Goal: Information Seeking & Learning: Learn about a topic

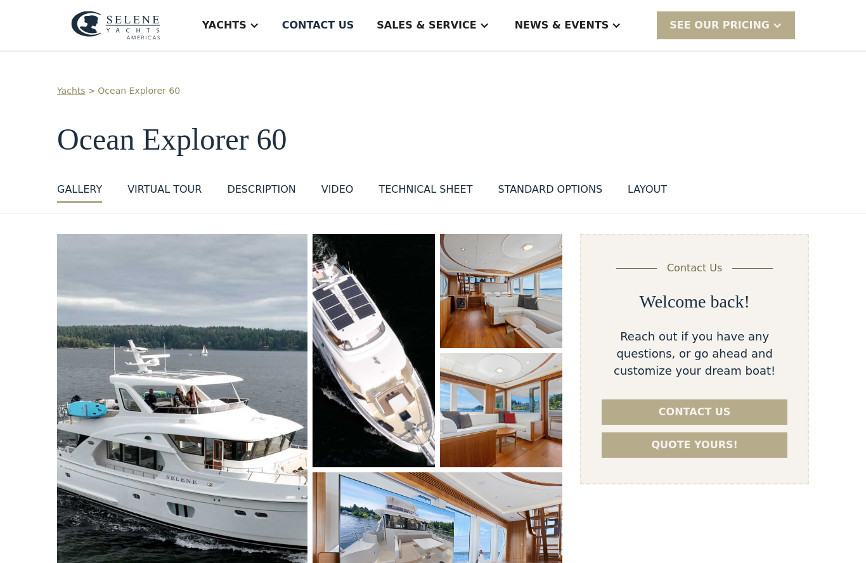
scroll to position [93, 0]
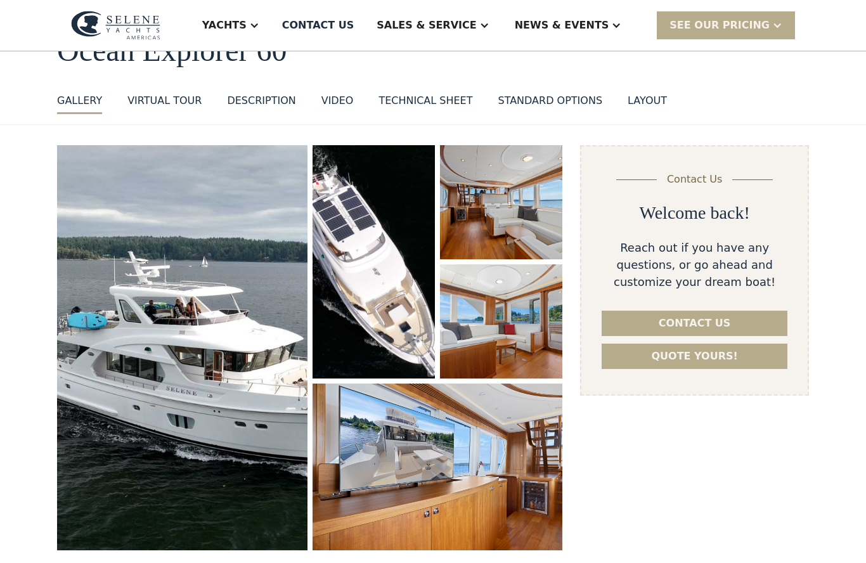
select select "********"
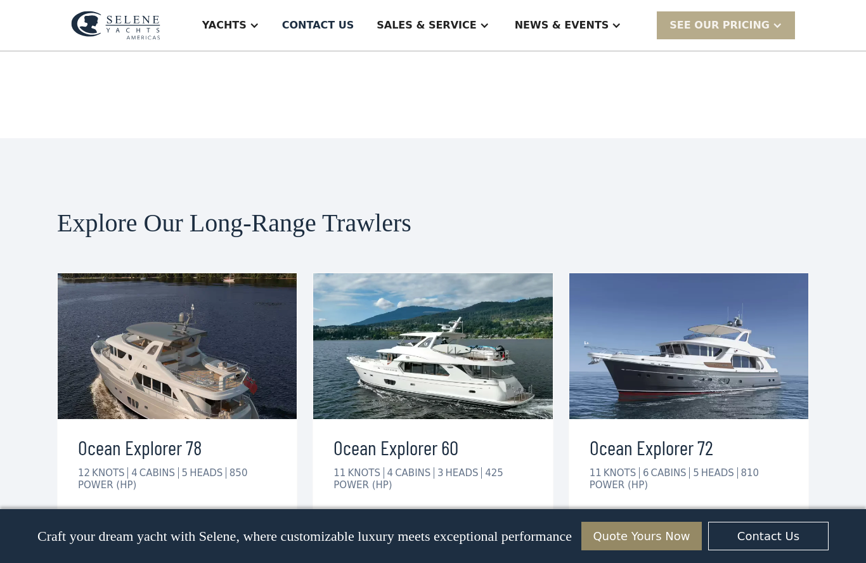
scroll to position [3080, 0]
click at [429, 510] on link "view details" at bounding box center [395, 523] width 124 height 27
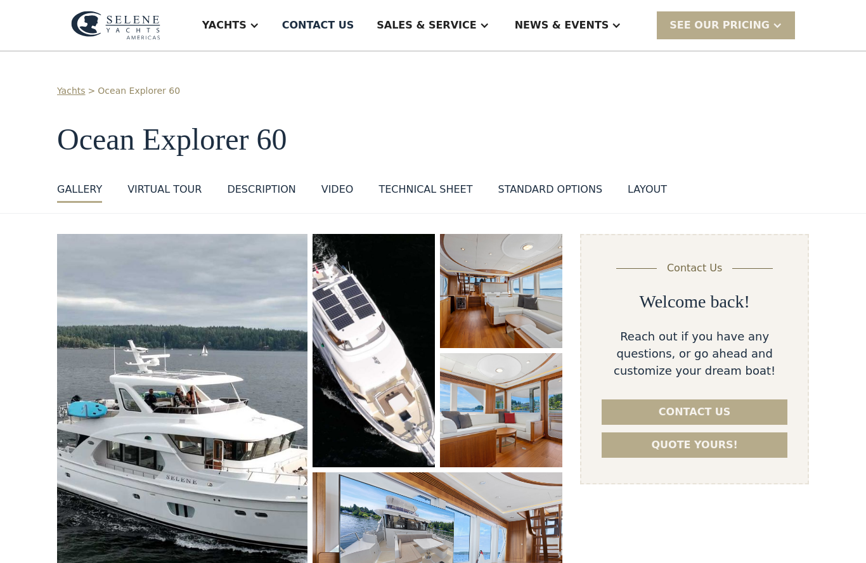
select select "********"
click at [259, 27] on div at bounding box center [254, 25] width 10 height 10
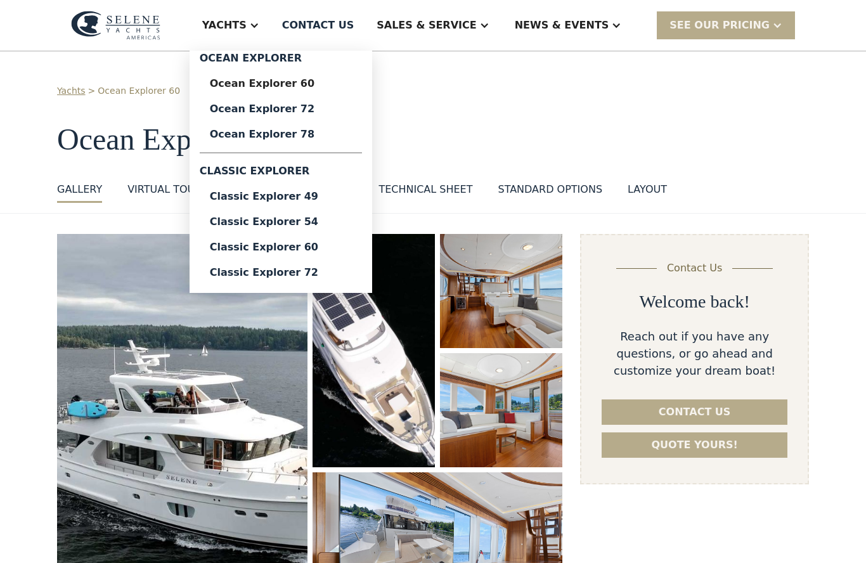
click at [345, 278] on link "Classic Explorer 72" at bounding box center [281, 272] width 162 height 25
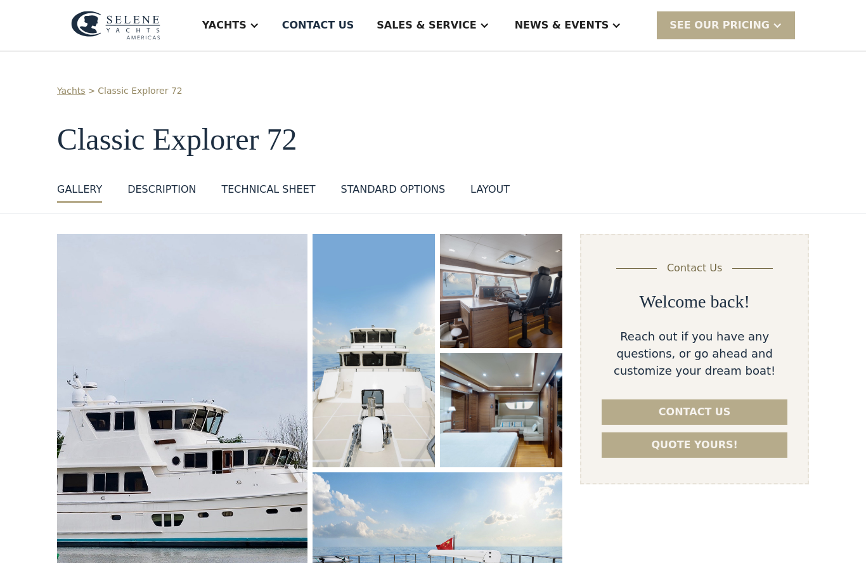
select select "********"
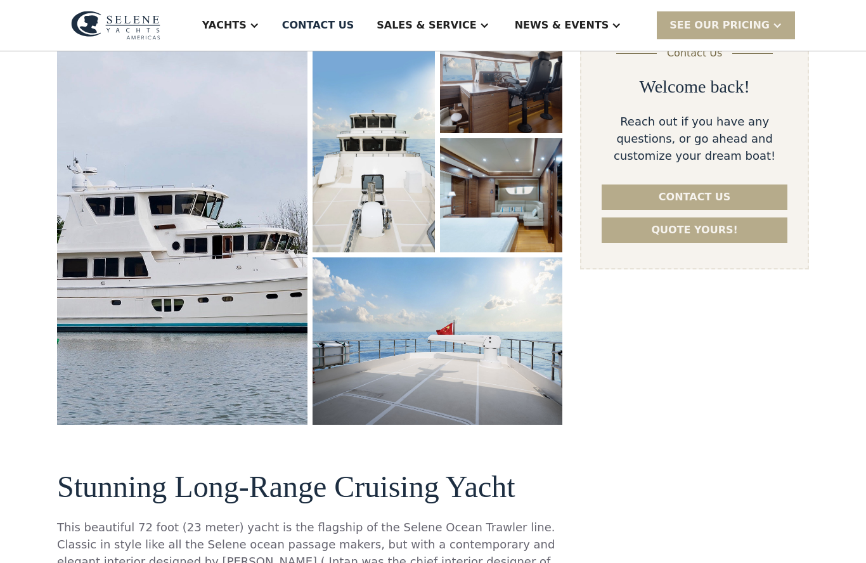
scroll to position [215, 0]
click at [285, 308] on img "open lightbox" at bounding box center [182, 222] width 250 height 406
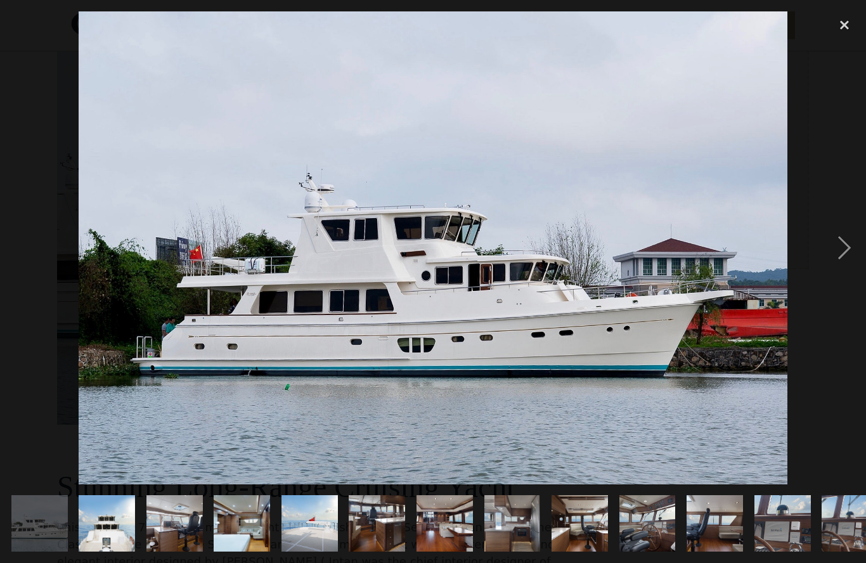
click at [851, 271] on div "next image" at bounding box center [844, 247] width 43 height 473
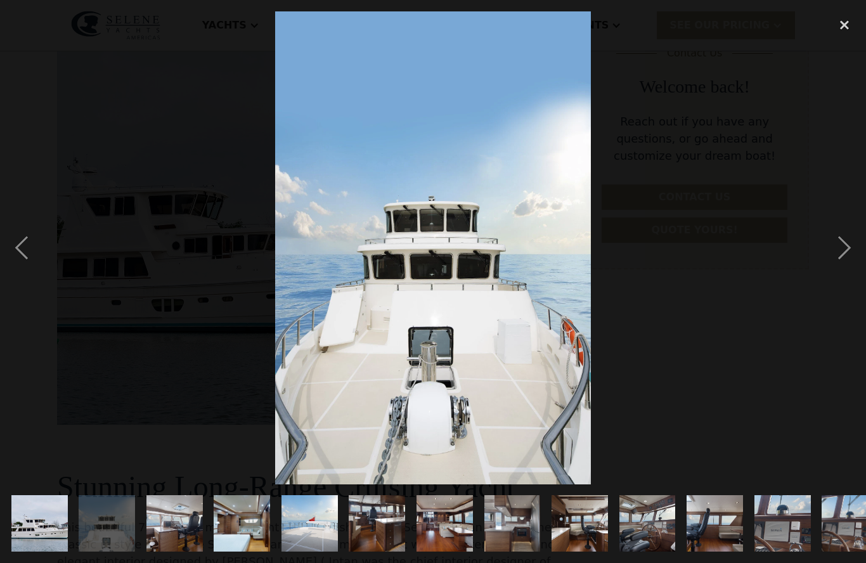
click at [846, 279] on div "next image" at bounding box center [844, 247] width 43 height 473
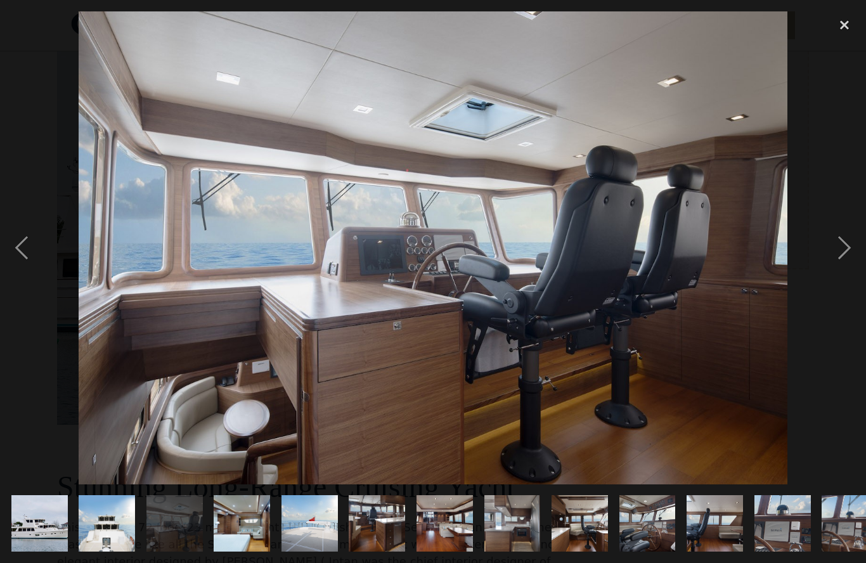
click at [847, 284] on div "next image" at bounding box center [844, 247] width 43 height 473
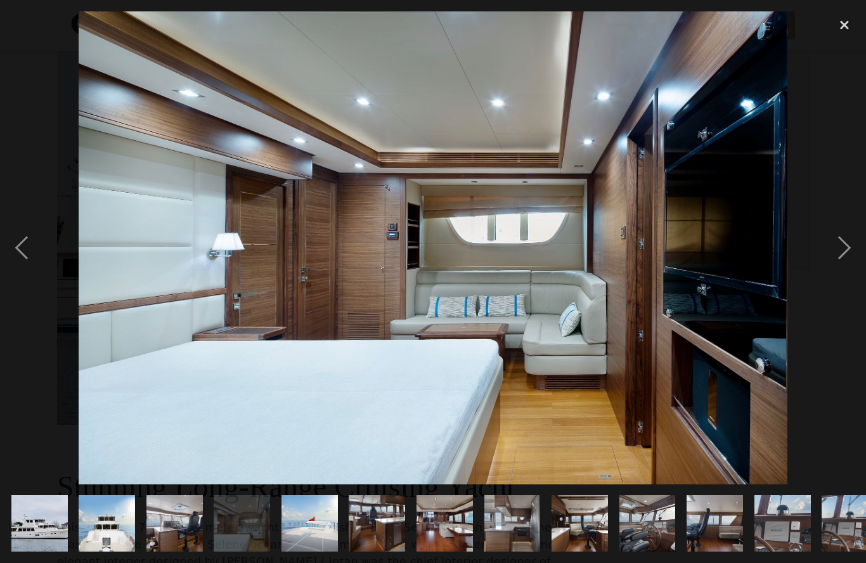
click at [844, 283] on div "next image" at bounding box center [844, 247] width 43 height 473
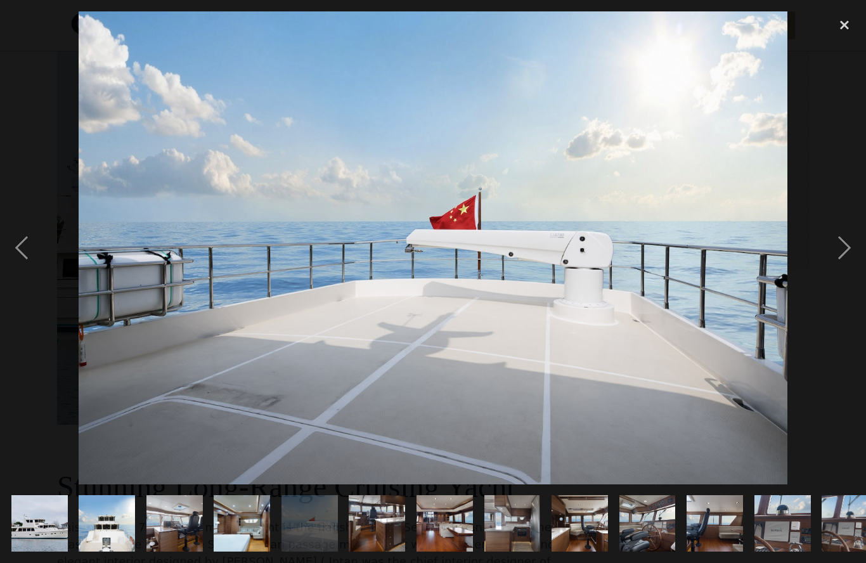
click at [838, 288] on div "next image" at bounding box center [844, 247] width 43 height 473
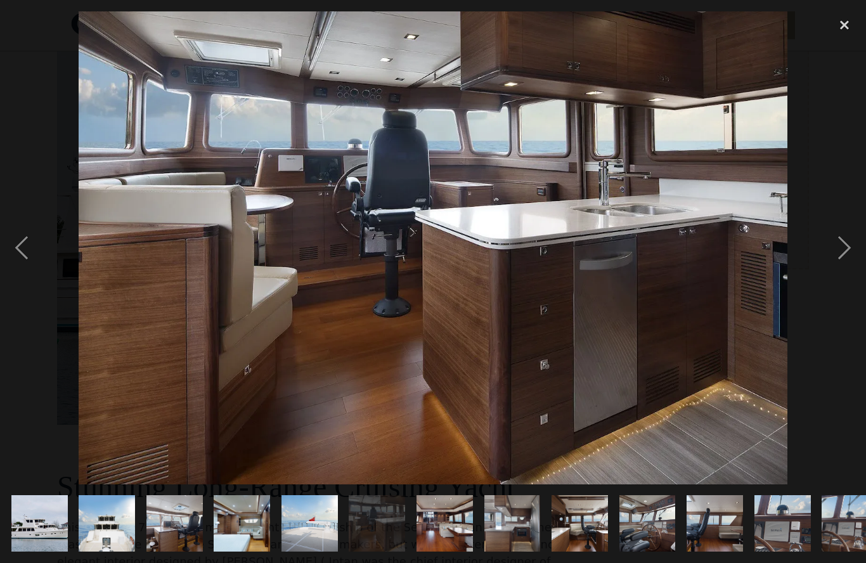
click at [850, 278] on div "next image" at bounding box center [844, 247] width 43 height 473
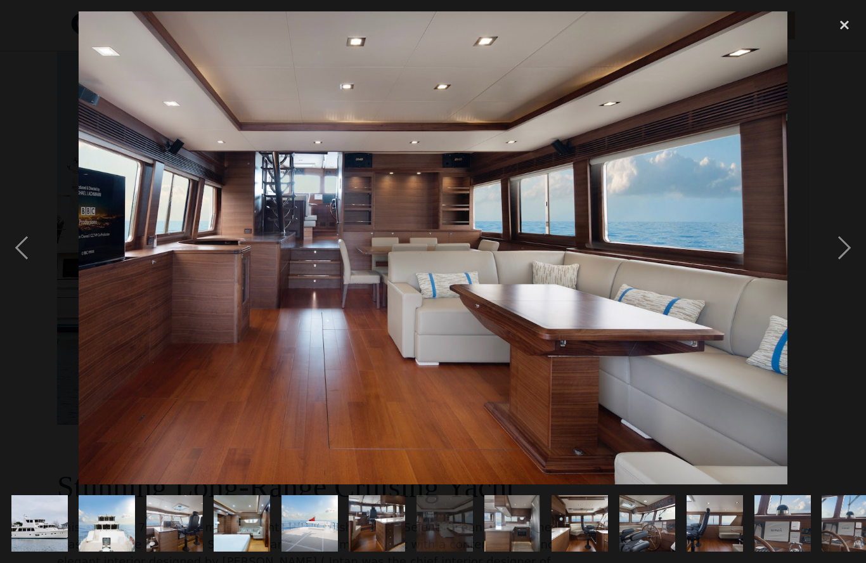
click at [833, 280] on div "next image" at bounding box center [844, 247] width 43 height 473
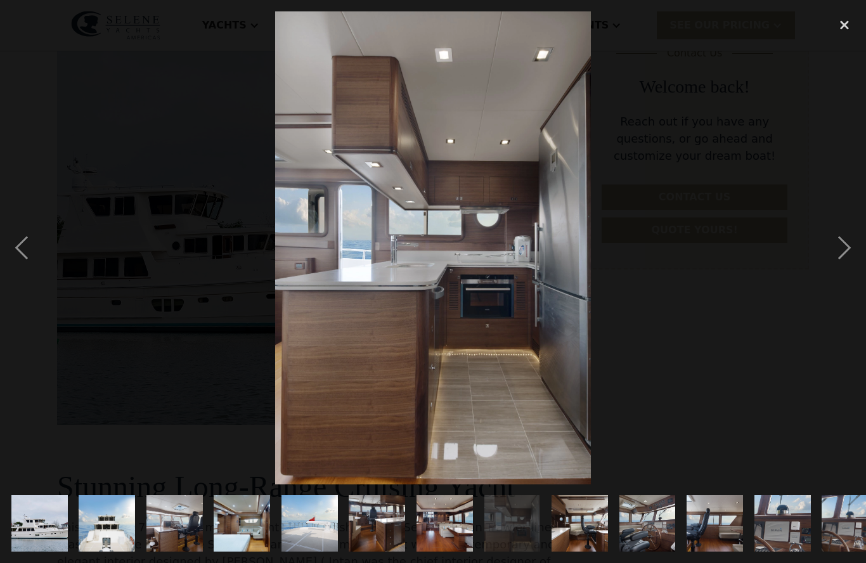
click at [837, 279] on div "next image" at bounding box center [844, 247] width 43 height 473
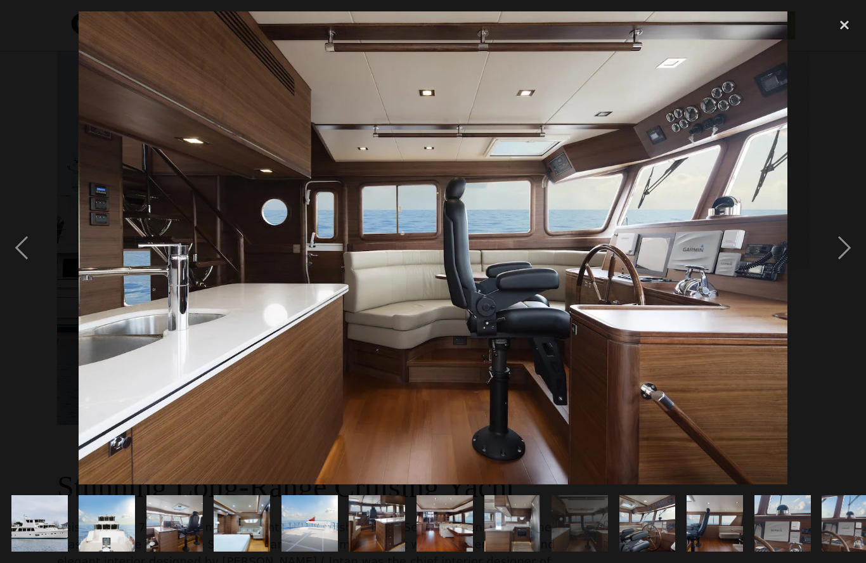
click at [845, 277] on div "next image" at bounding box center [844, 247] width 43 height 473
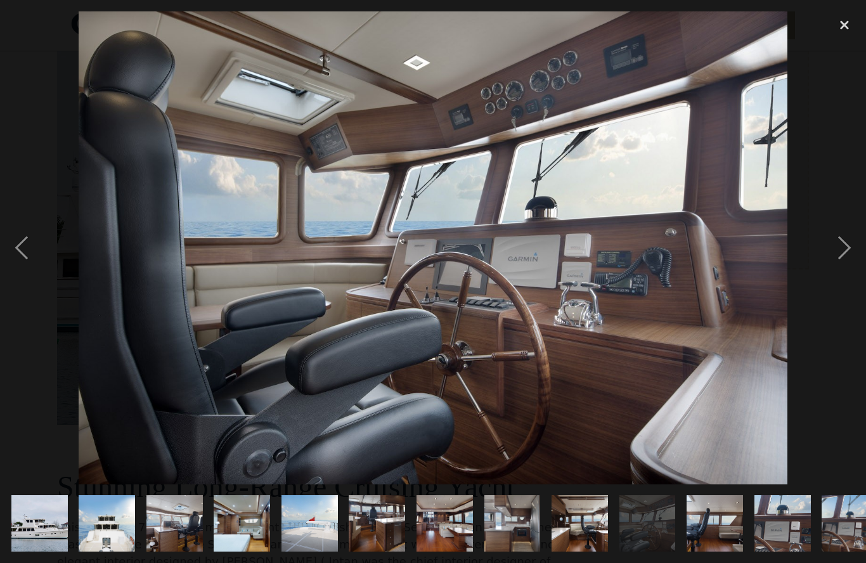
click at [845, 286] on div "next image" at bounding box center [844, 247] width 43 height 473
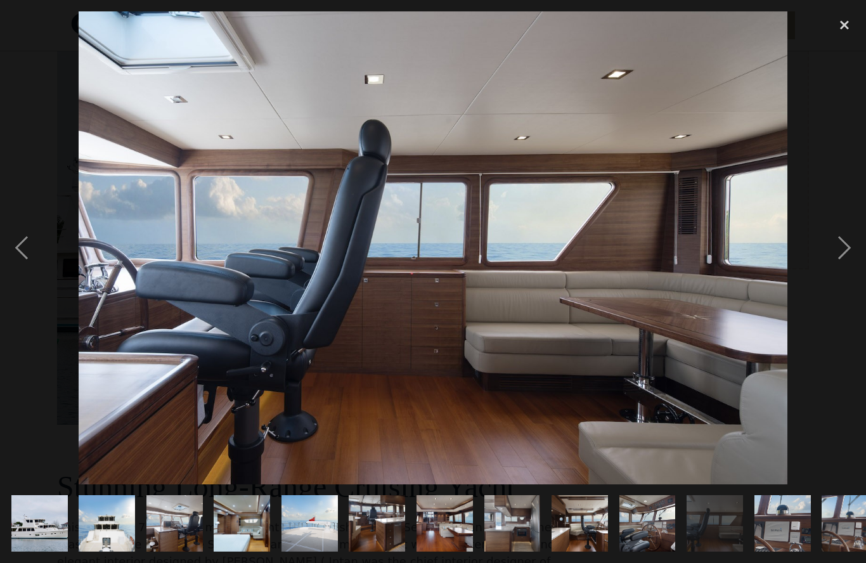
click at [832, 273] on div "next image" at bounding box center [844, 247] width 43 height 473
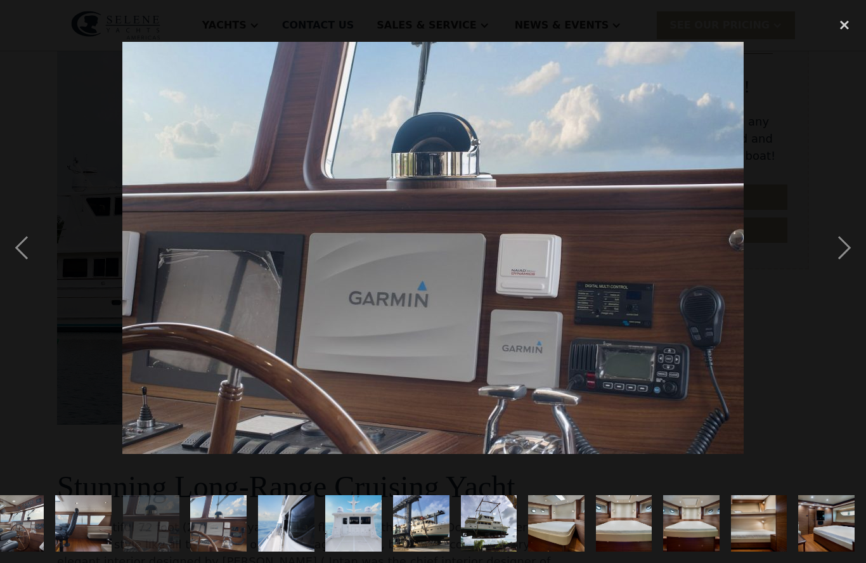
scroll to position [0, 782]
click at [853, 269] on div "next image" at bounding box center [844, 247] width 43 height 473
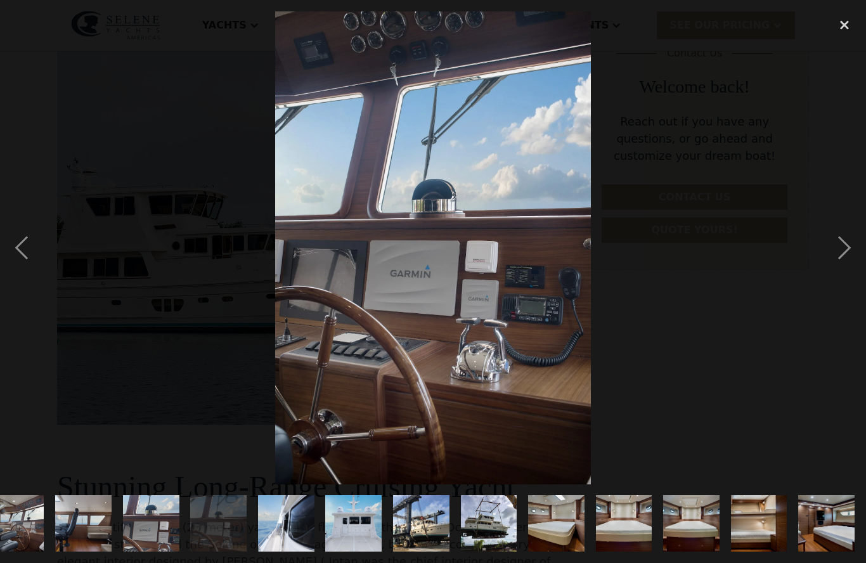
click at [860, 271] on div "next image" at bounding box center [844, 247] width 43 height 473
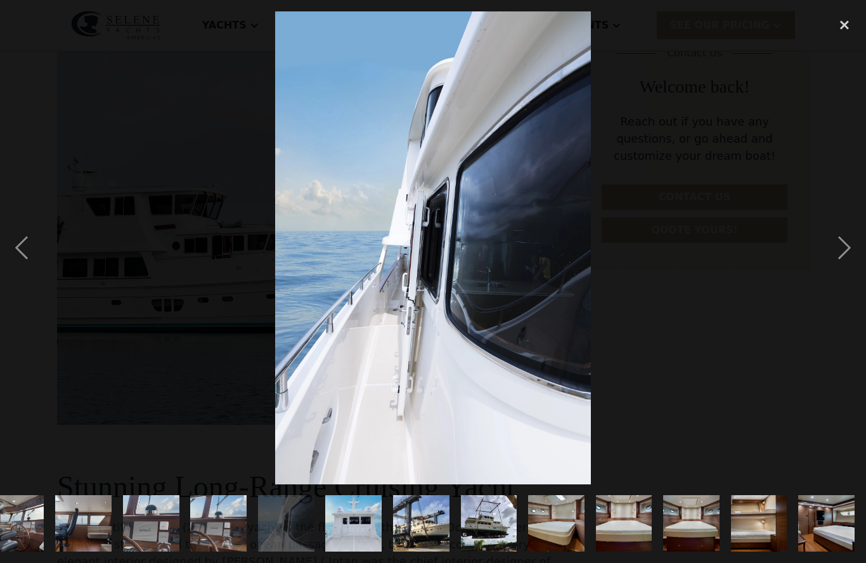
click at [853, 274] on div "next image" at bounding box center [844, 247] width 43 height 473
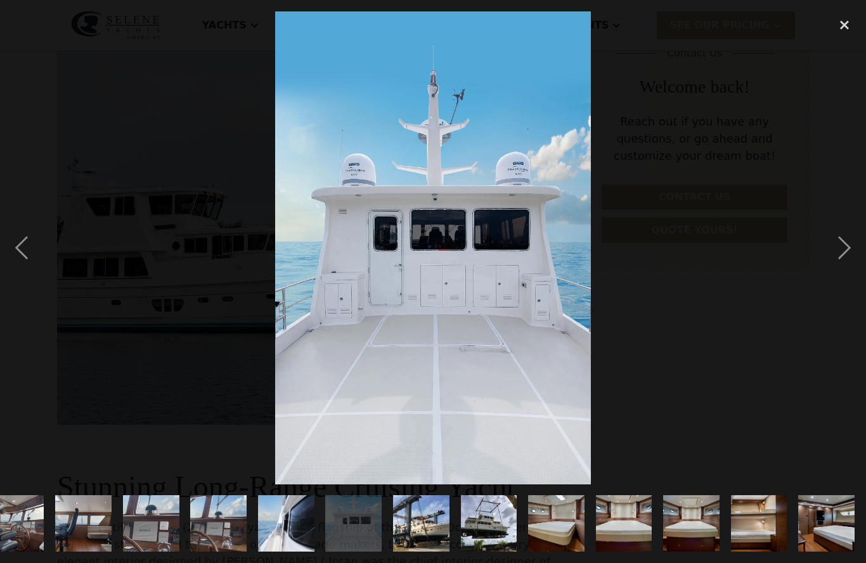
click at [833, 269] on div "next image" at bounding box center [844, 247] width 43 height 473
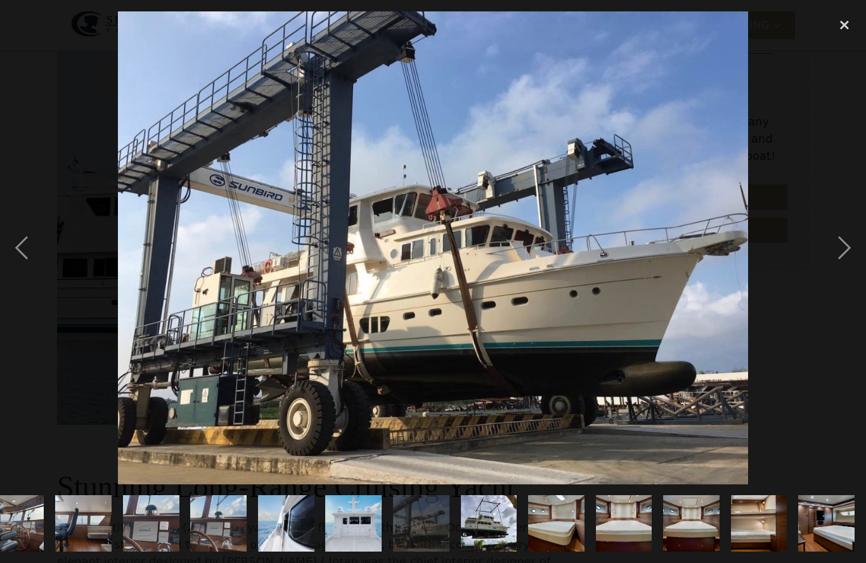
click at [839, 278] on div "next image" at bounding box center [844, 247] width 43 height 473
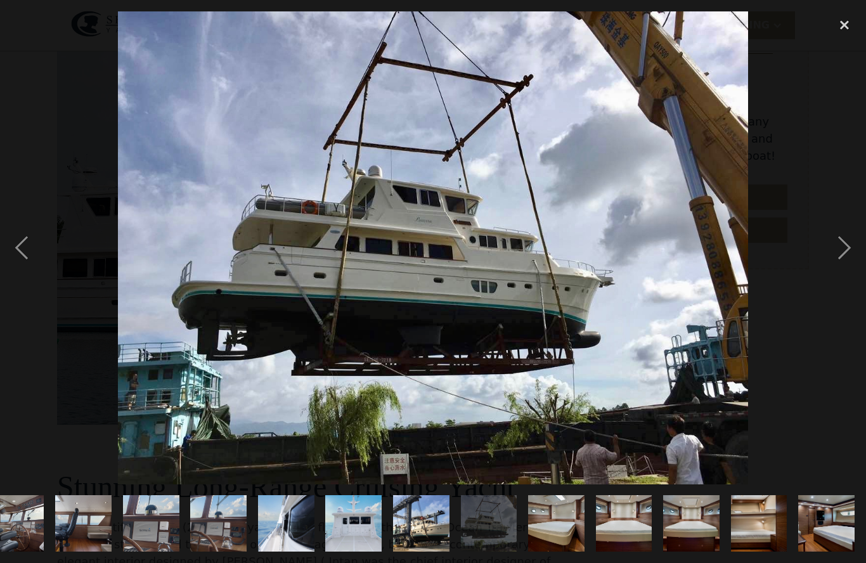
click at [839, 277] on div "next image" at bounding box center [844, 247] width 43 height 473
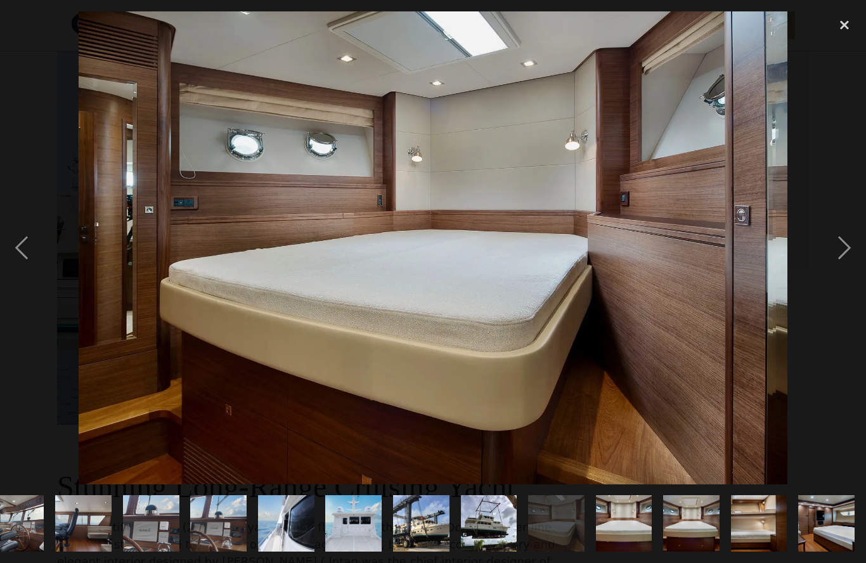
click at [846, 278] on div "next image" at bounding box center [844, 247] width 43 height 473
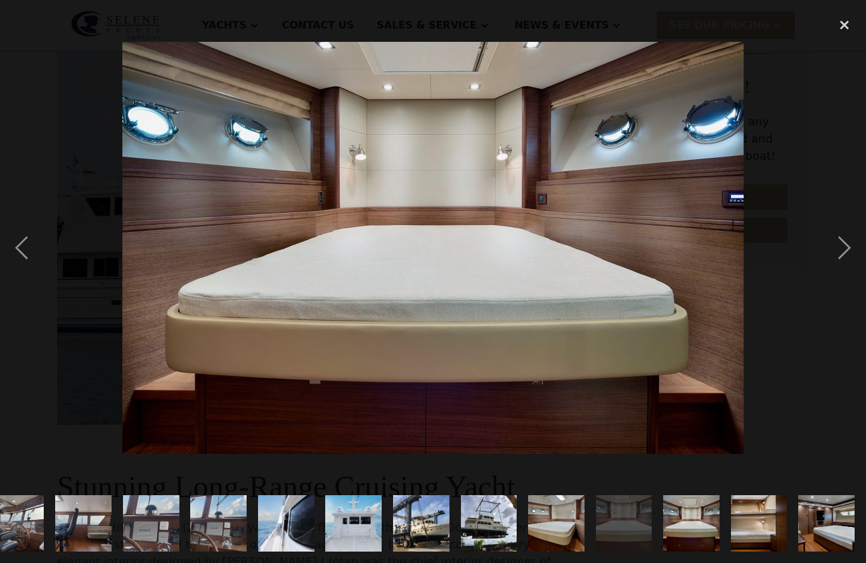
click at [842, 280] on div "next image" at bounding box center [844, 247] width 43 height 473
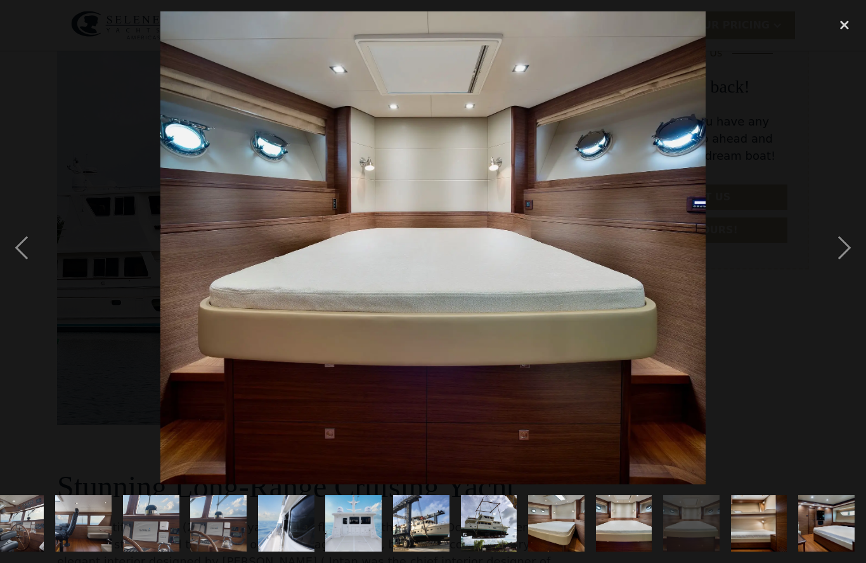
click at [847, 280] on div "next image" at bounding box center [844, 247] width 43 height 473
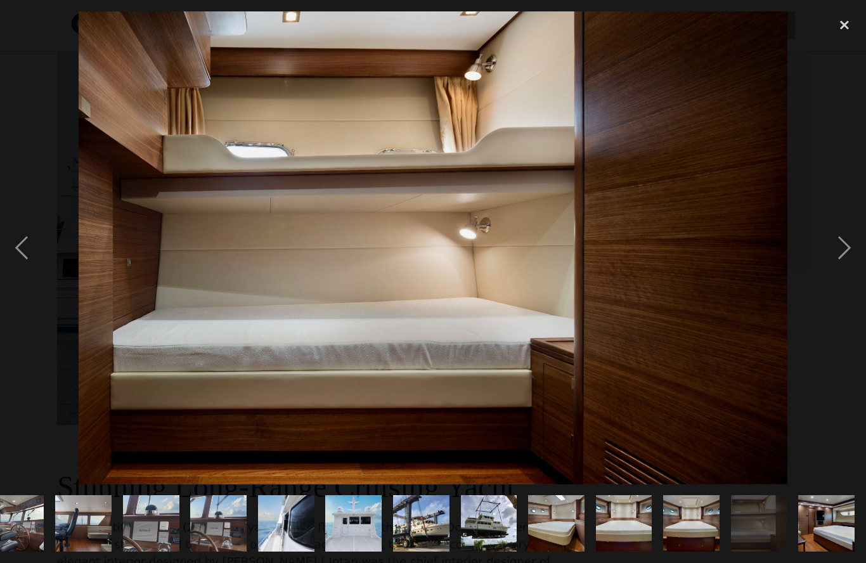
click at [844, 283] on div "next image" at bounding box center [844, 247] width 43 height 473
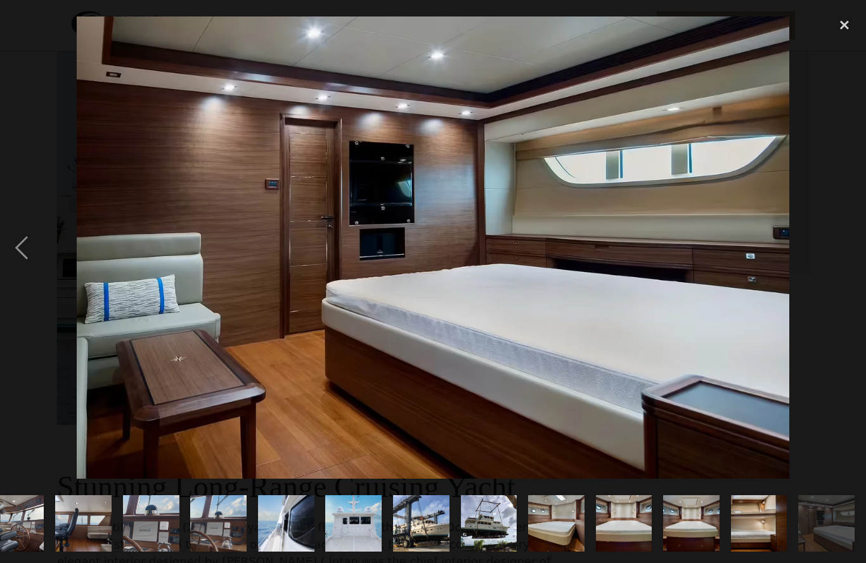
click at [844, 285] on div "next image" at bounding box center [844, 247] width 43 height 473
click at [844, 20] on div "close lightbox" at bounding box center [844, 25] width 43 height 28
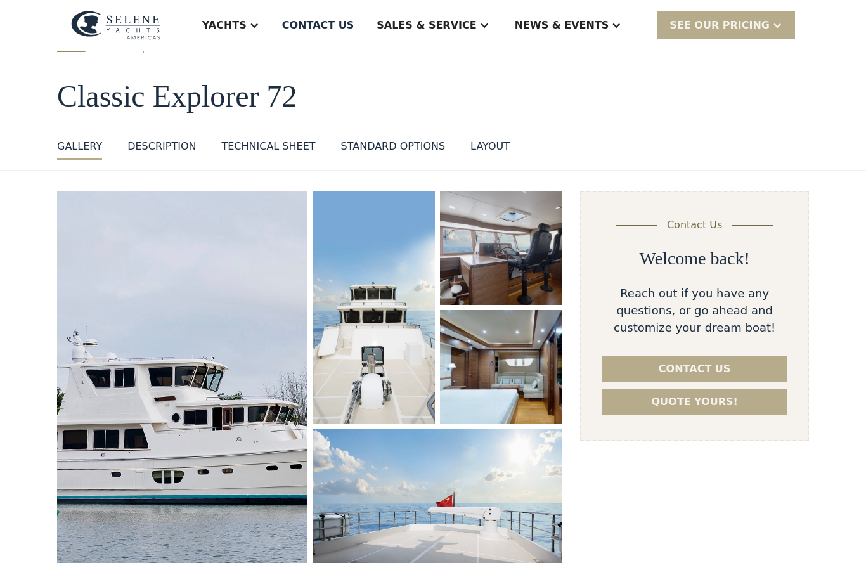
scroll to position [0, 0]
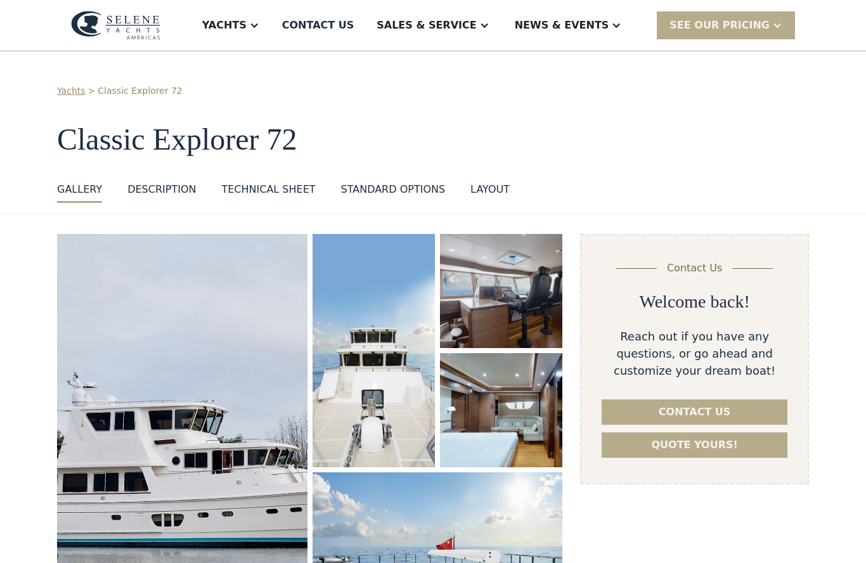
click at [492, 187] on div "layout" at bounding box center [489, 189] width 39 height 15
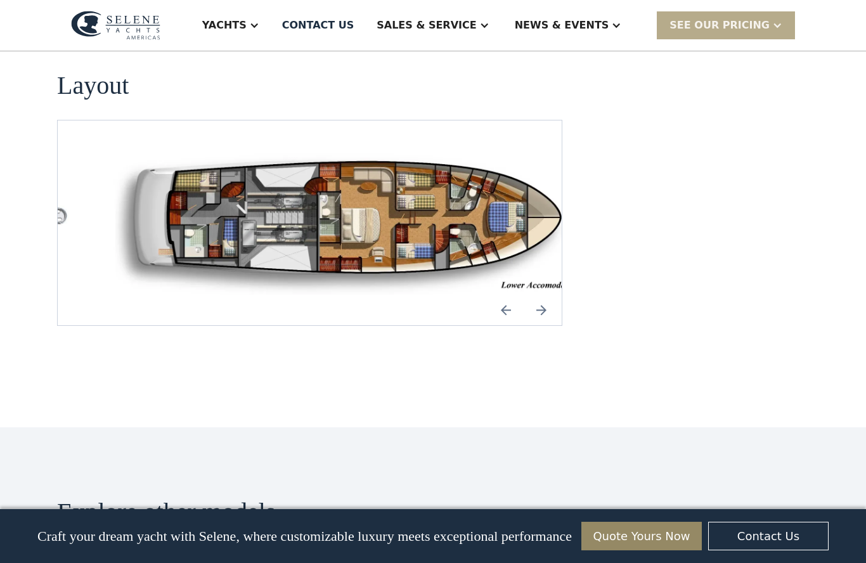
scroll to position [1715, 0]
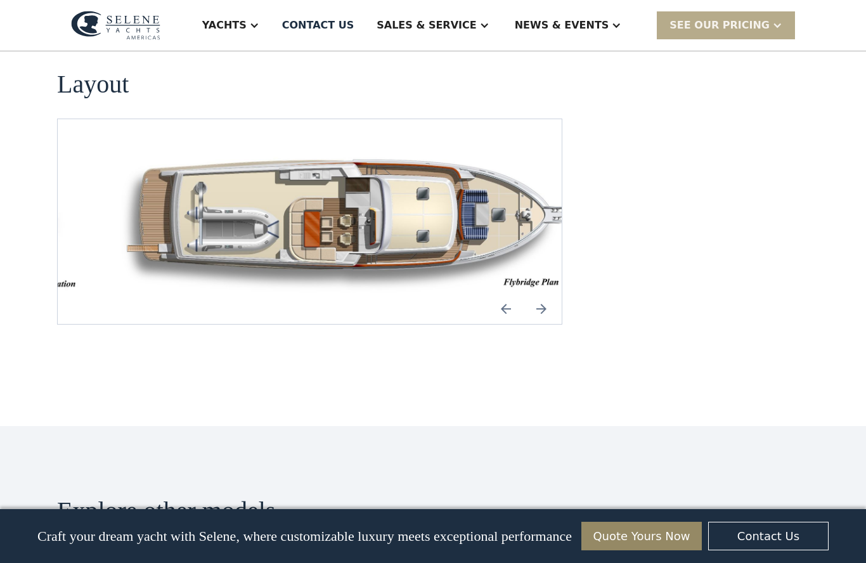
click at [546, 293] on img "Next slide" at bounding box center [541, 308] width 30 height 30
click at [543, 293] on img "Next slide" at bounding box center [541, 308] width 30 height 30
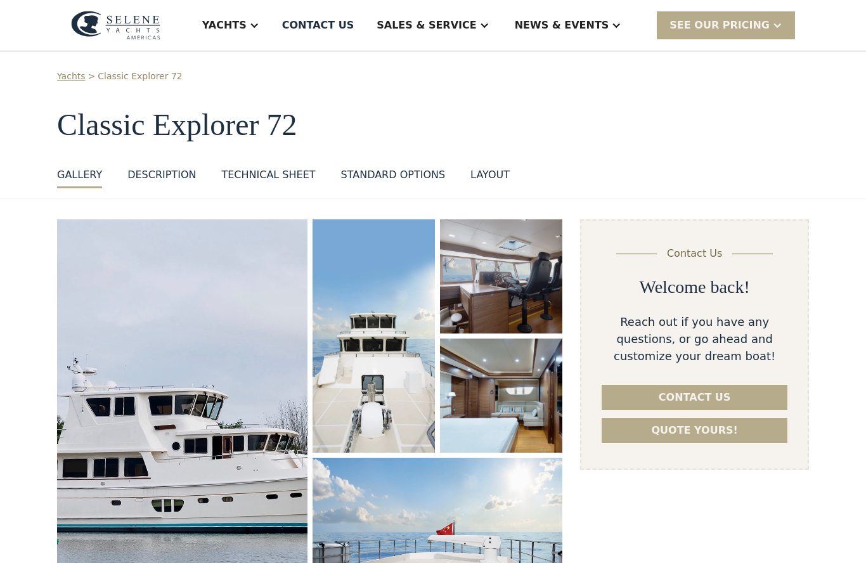
scroll to position [0, 0]
